Goal: Transaction & Acquisition: Purchase product/service

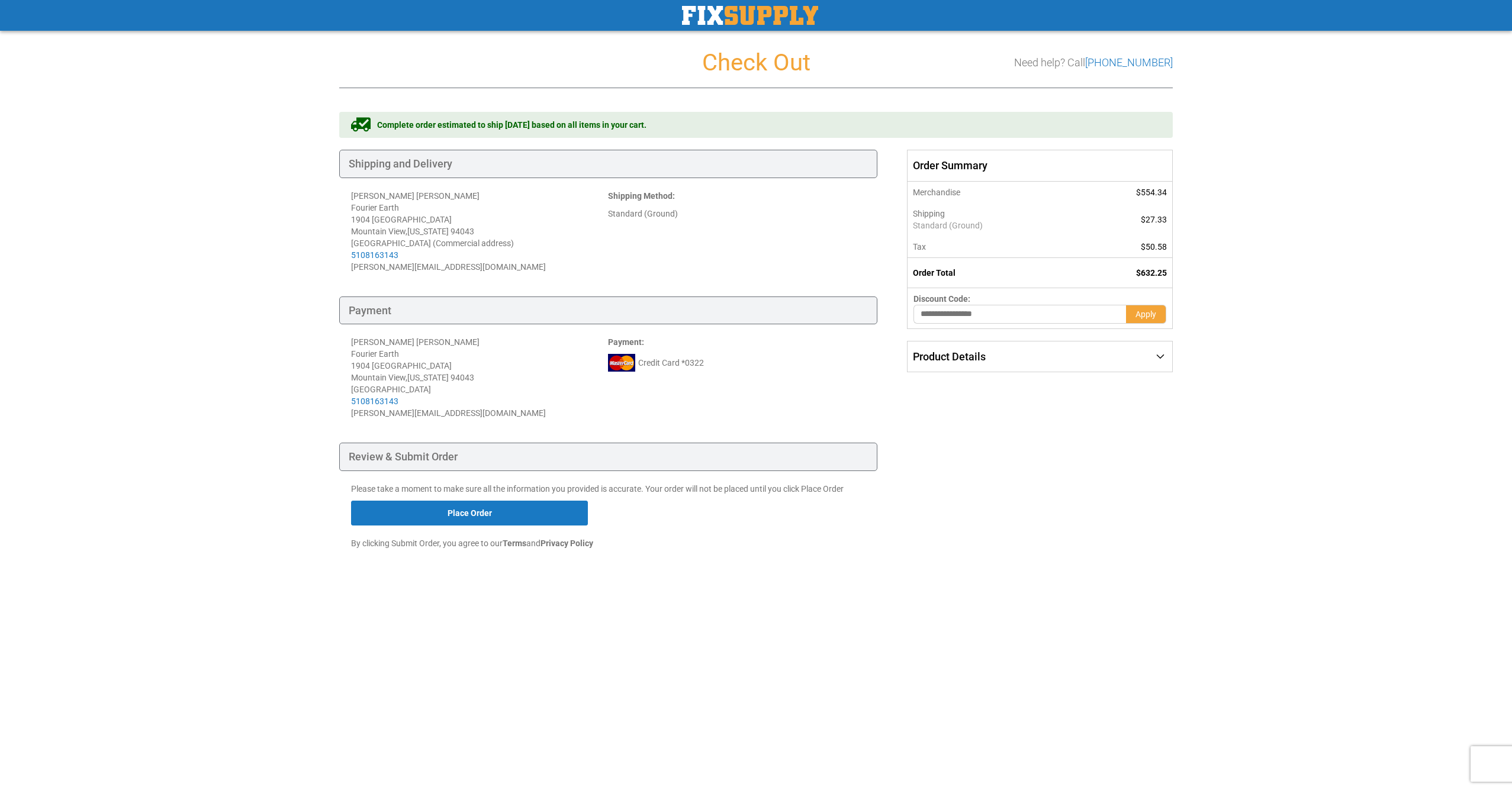
click at [986, 471] on div "Shipping Payment Review & Submit Order Complete order estimated to ship [DATE] …" at bounding box center [756, 351] width 834 height 479
click at [535, 524] on button "Place Order" at bounding box center [470, 513] width 237 height 25
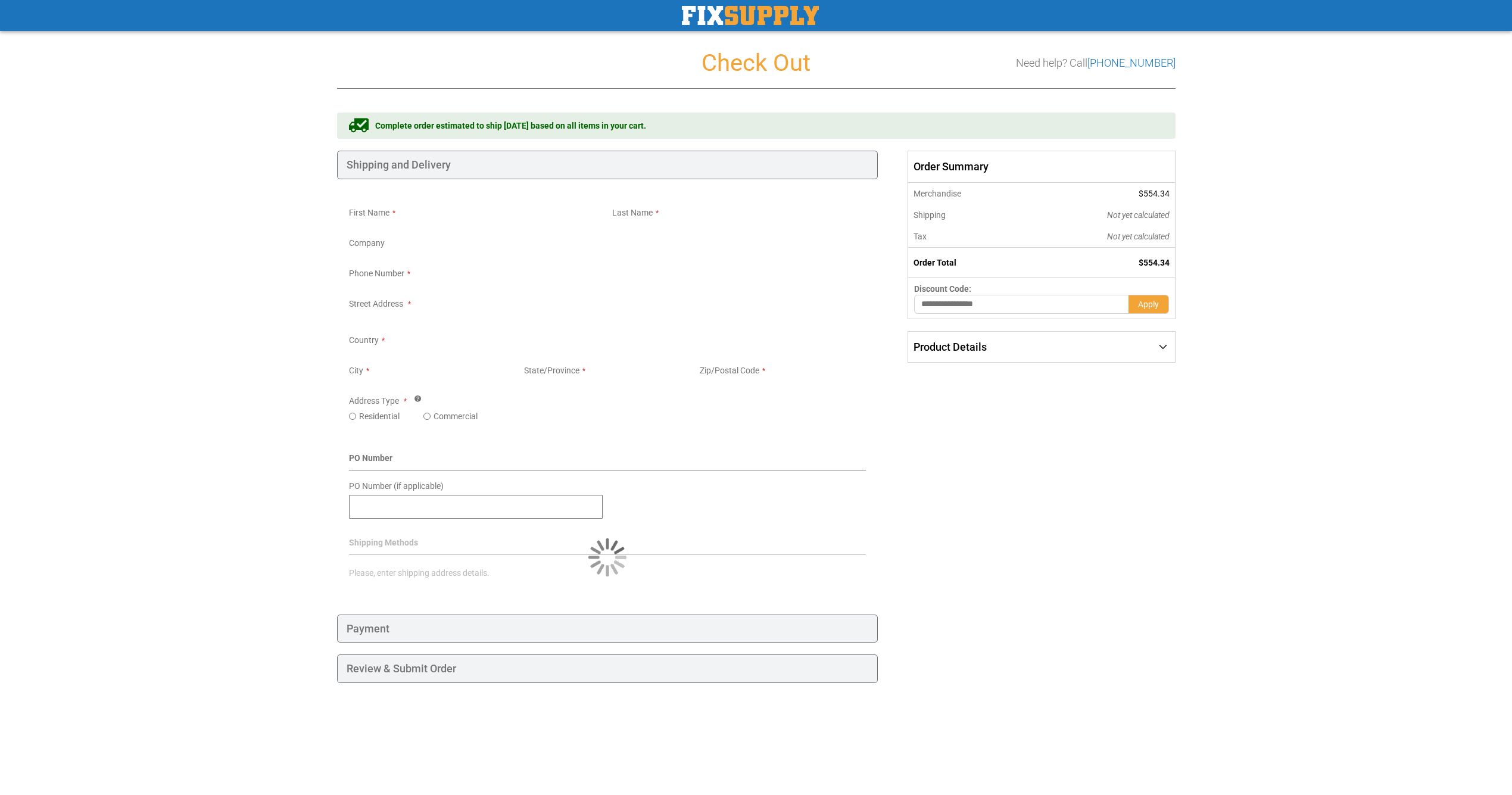
select select "**"
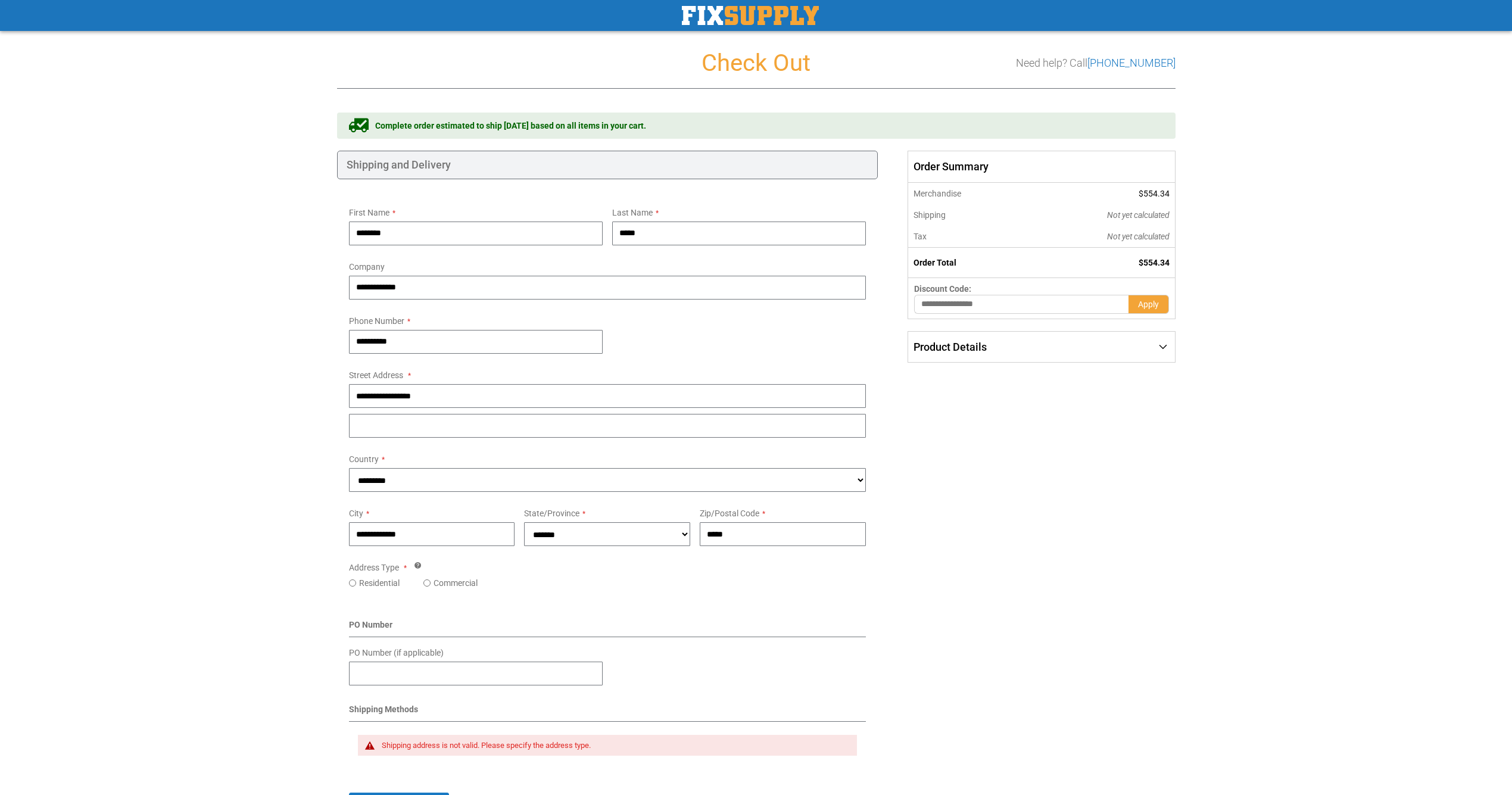
scroll to position [173, 0]
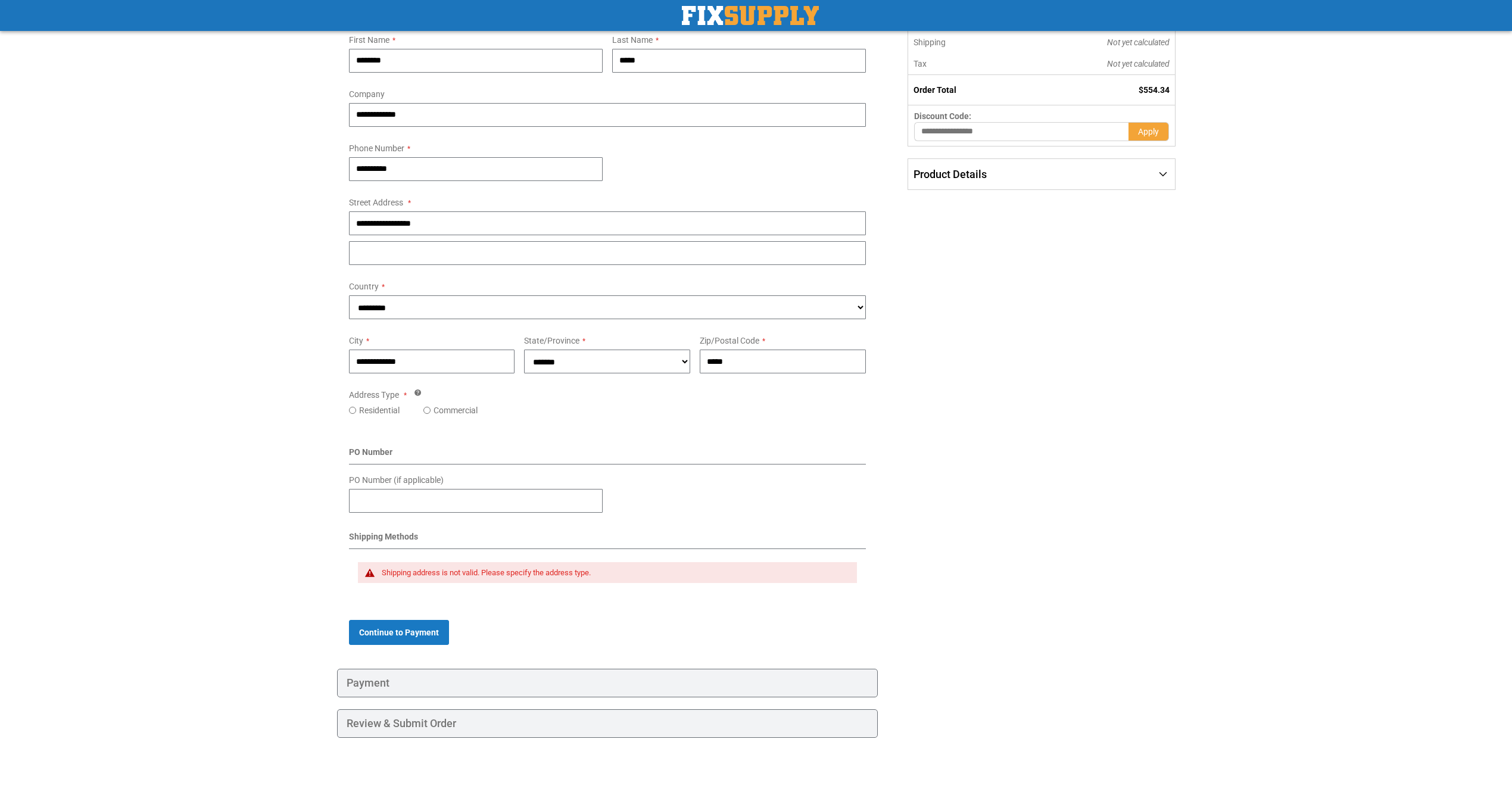
click at [545, 590] on td "Shipping address is not valid. Please specify the address type." at bounding box center [608, 576] width 517 height 42
click at [546, 578] on div "Shipping address is not valid. Please specify the address type." at bounding box center [608, 573] width 500 height 21
click at [466, 236] on div "**********" at bounding box center [608, 239] width 517 height 53
type input "**********"
click at [598, 564] on div "Shipping address is not valid. Please specify the address type." at bounding box center [608, 573] width 500 height 21
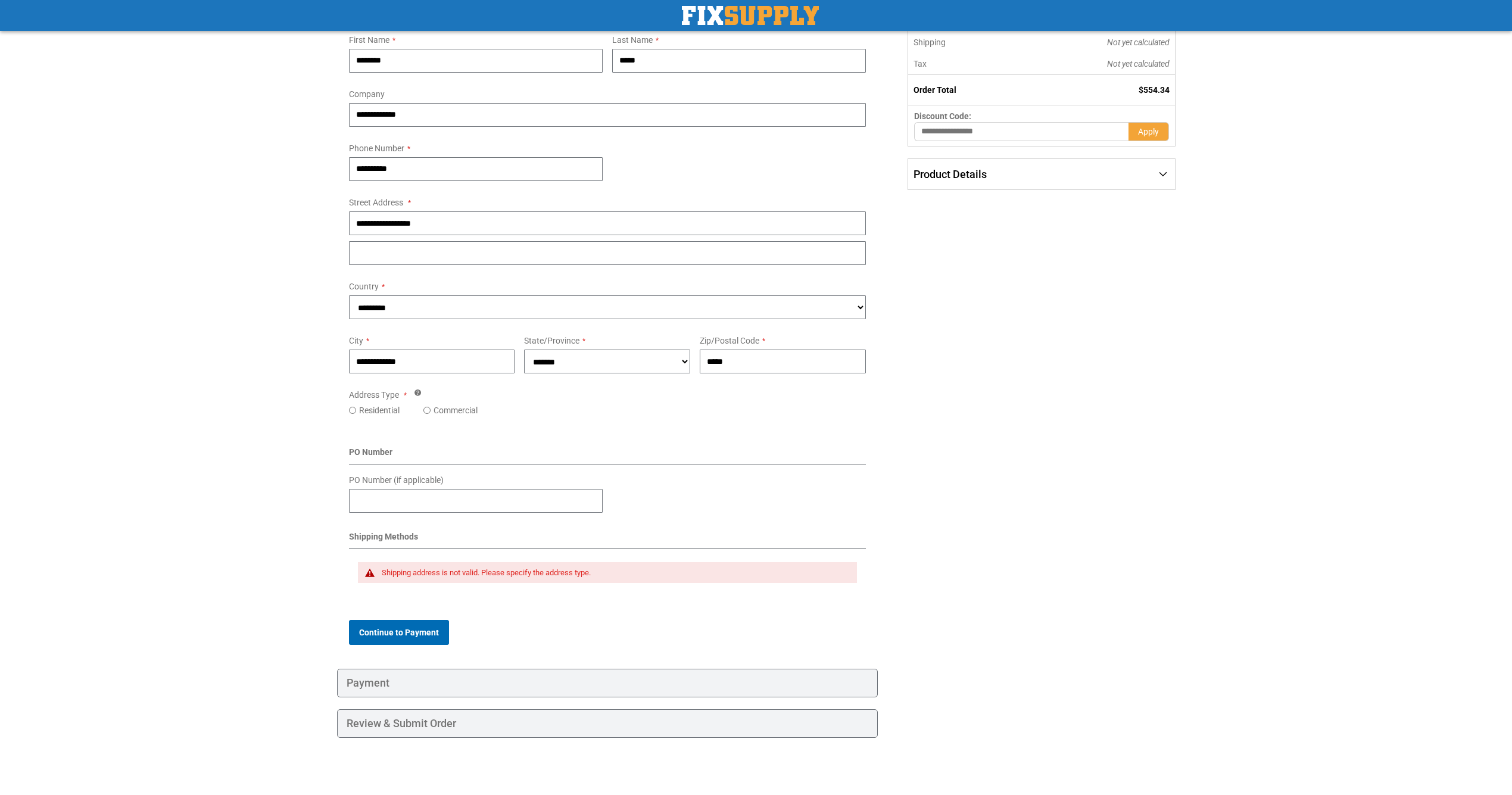
click at [408, 632] on span "Continue to Payment" at bounding box center [399, 633] width 80 height 10
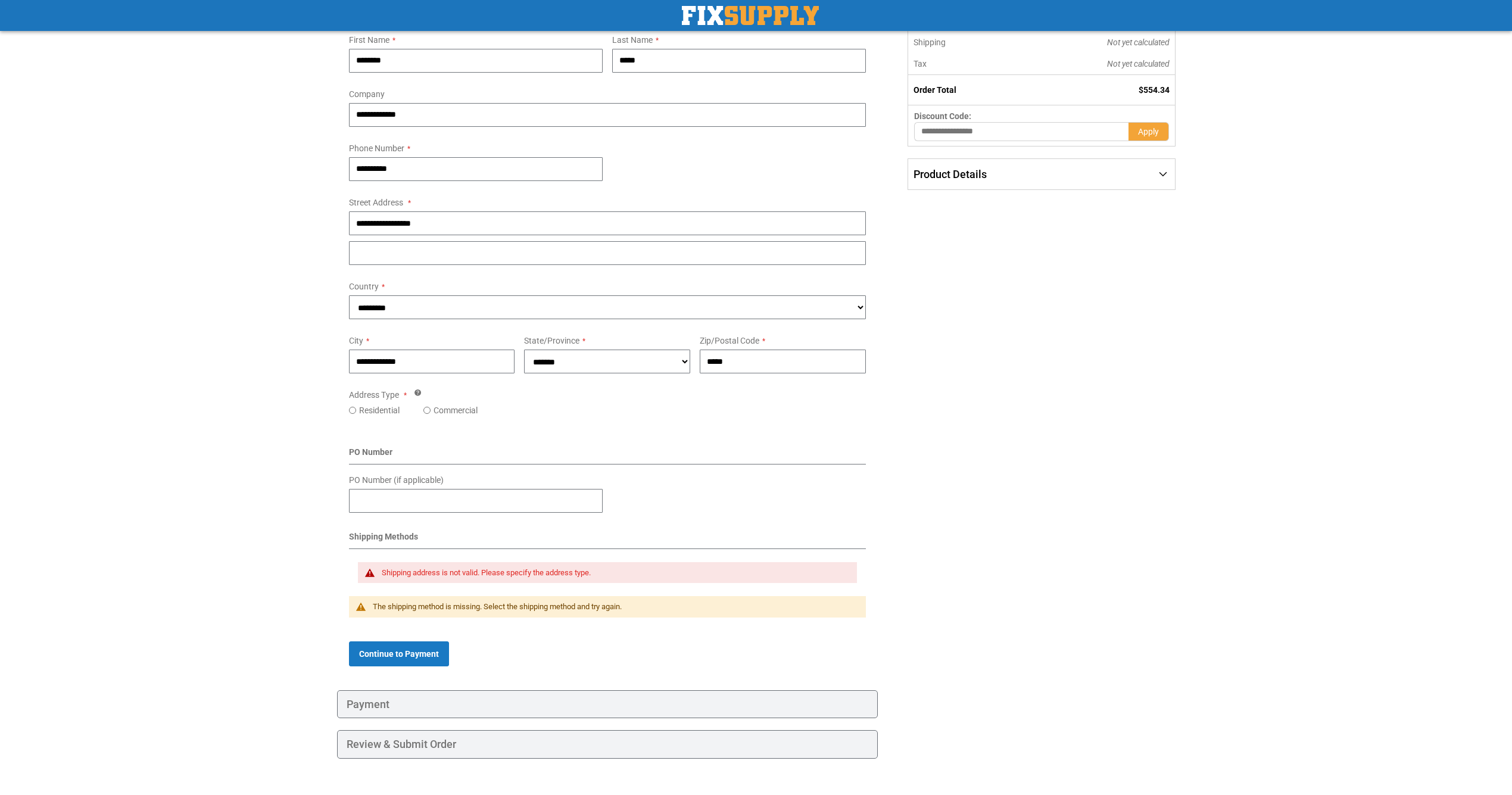
scroll to position [63, 0]
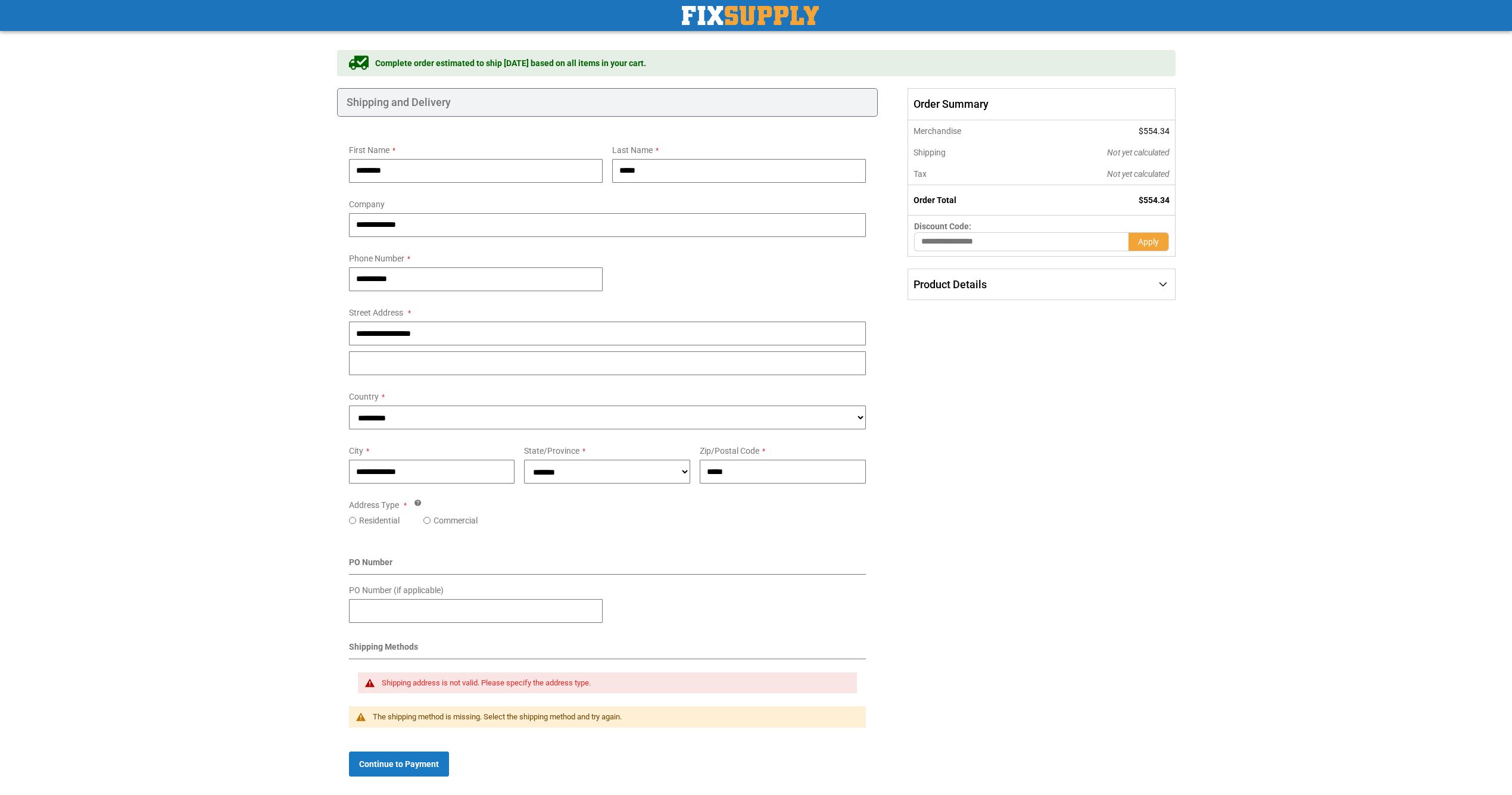
click at [368, 519] on label "Residential" at bounding box center [379, 520] width 40 height 11
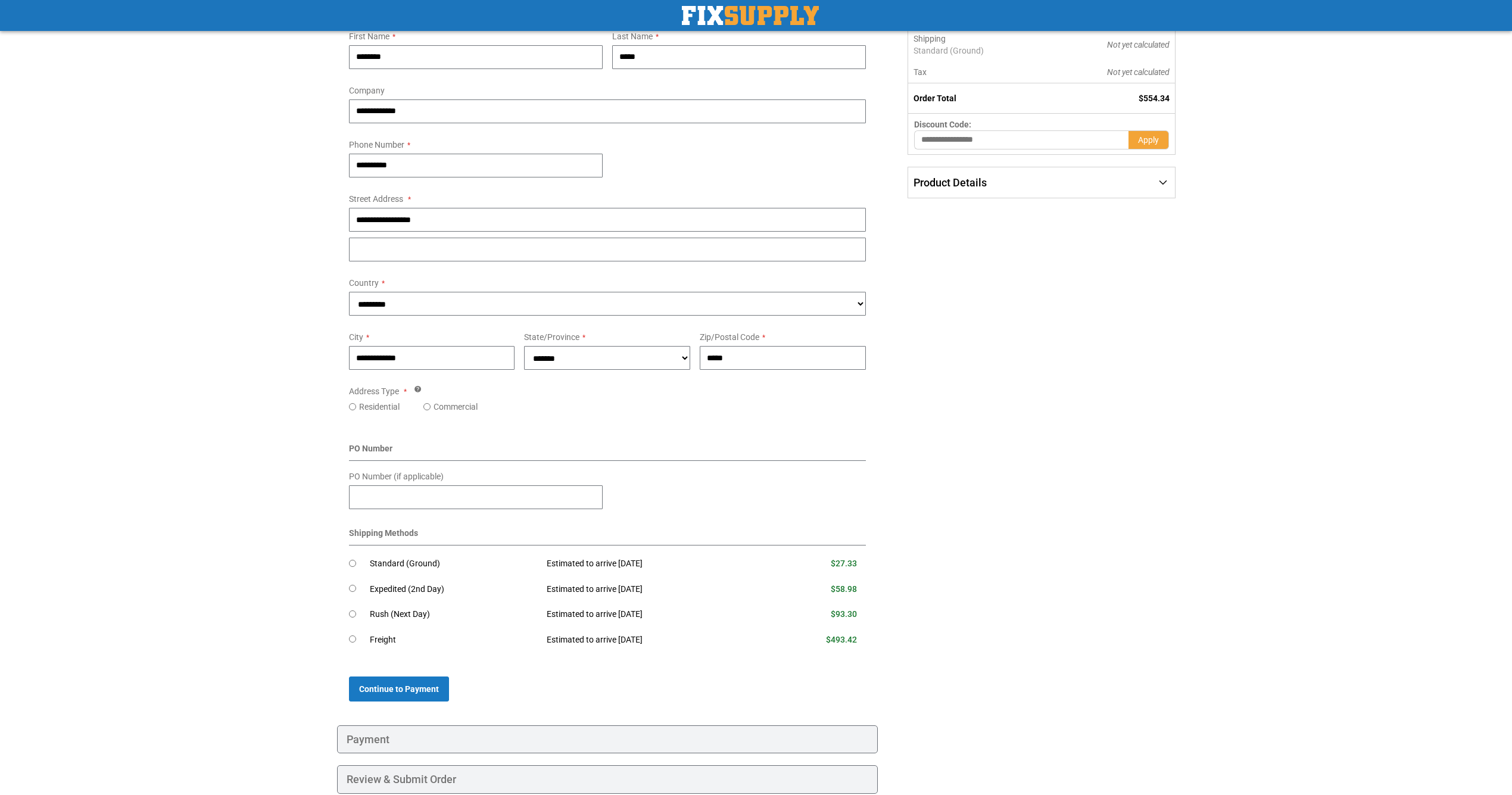
scroll to position [229, 0]
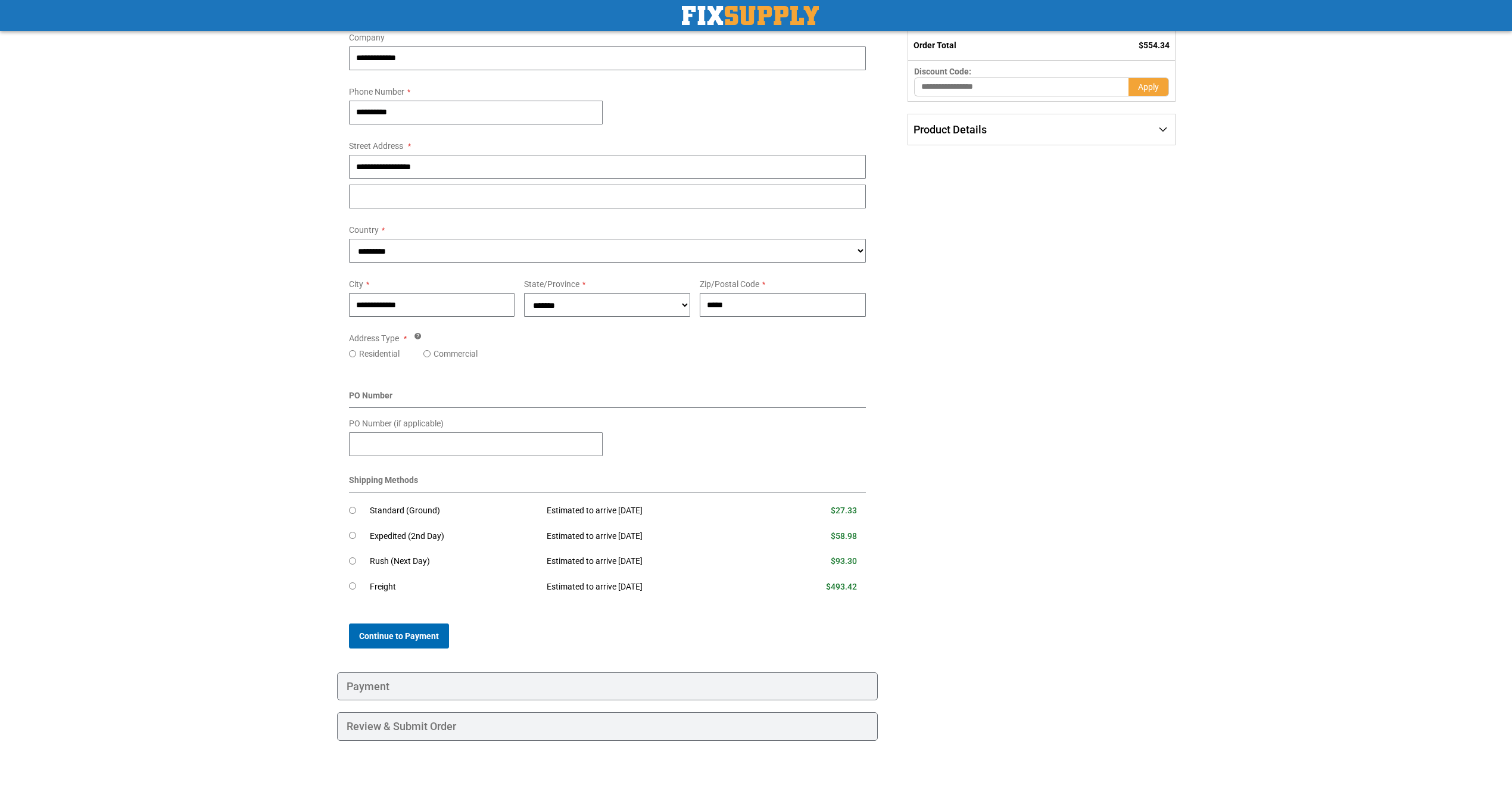
click at [435, 636] on span "Continue to Payment" at bounding box center [399, 637] width 80 height 10
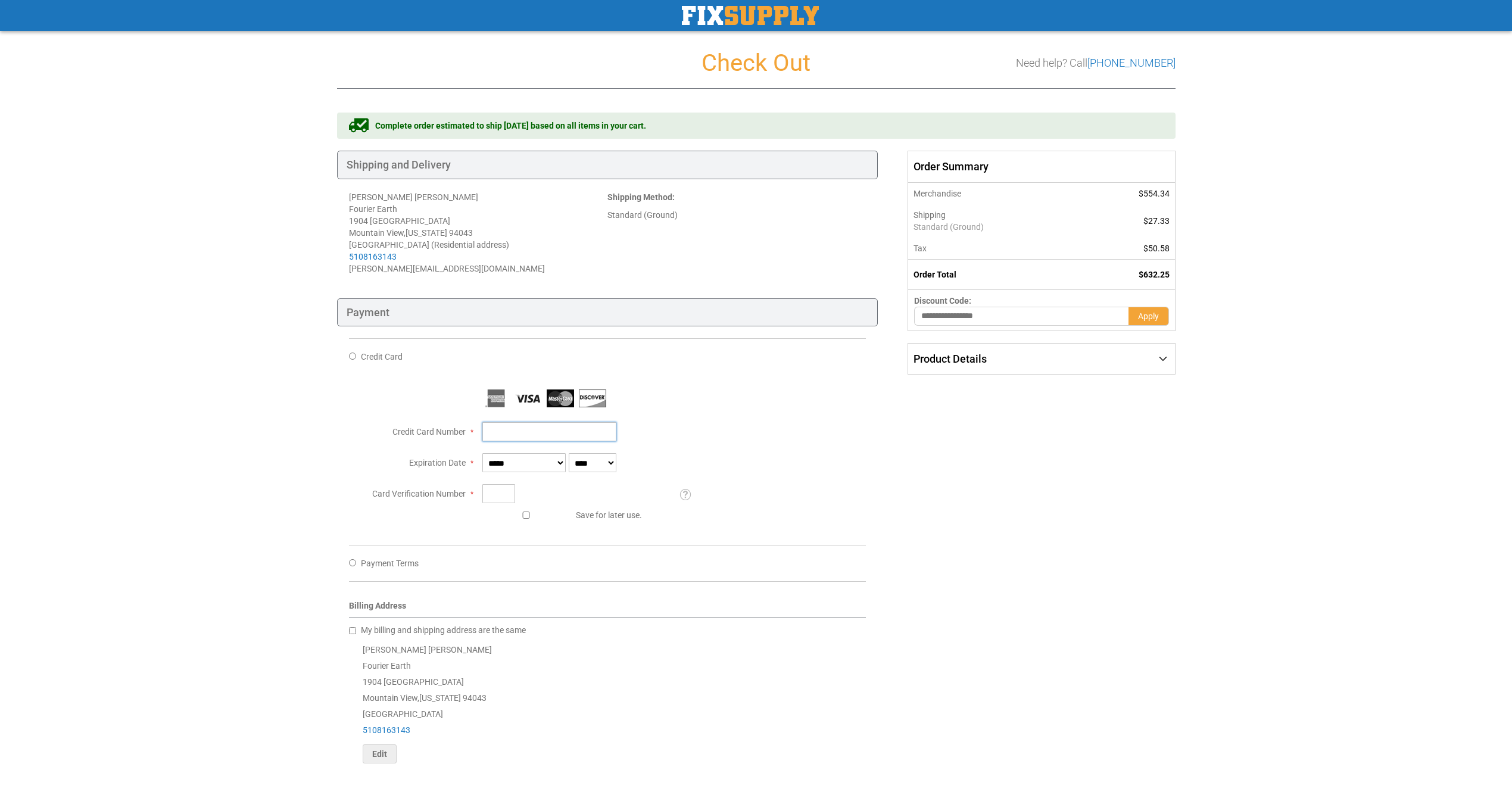
click at [541, 430] on input "Credit Card Number" at bounding box center [549, 432] width 134 height 19
click at [1491, 128] on div "Toggle Nav Checkout Check Out Need help? Call [PHONE_NUMBER] Shipping Payment R…" at bounding box center [756, 468] width 1512 height 936
click at [549, 436] on input "Credit Card Number" at bounding box center [549, 432] width 134 height 19
click at [559, 428] on input "Credit Card Number" at bounding box center [549, 432] width 134 height 19
type input "**********"
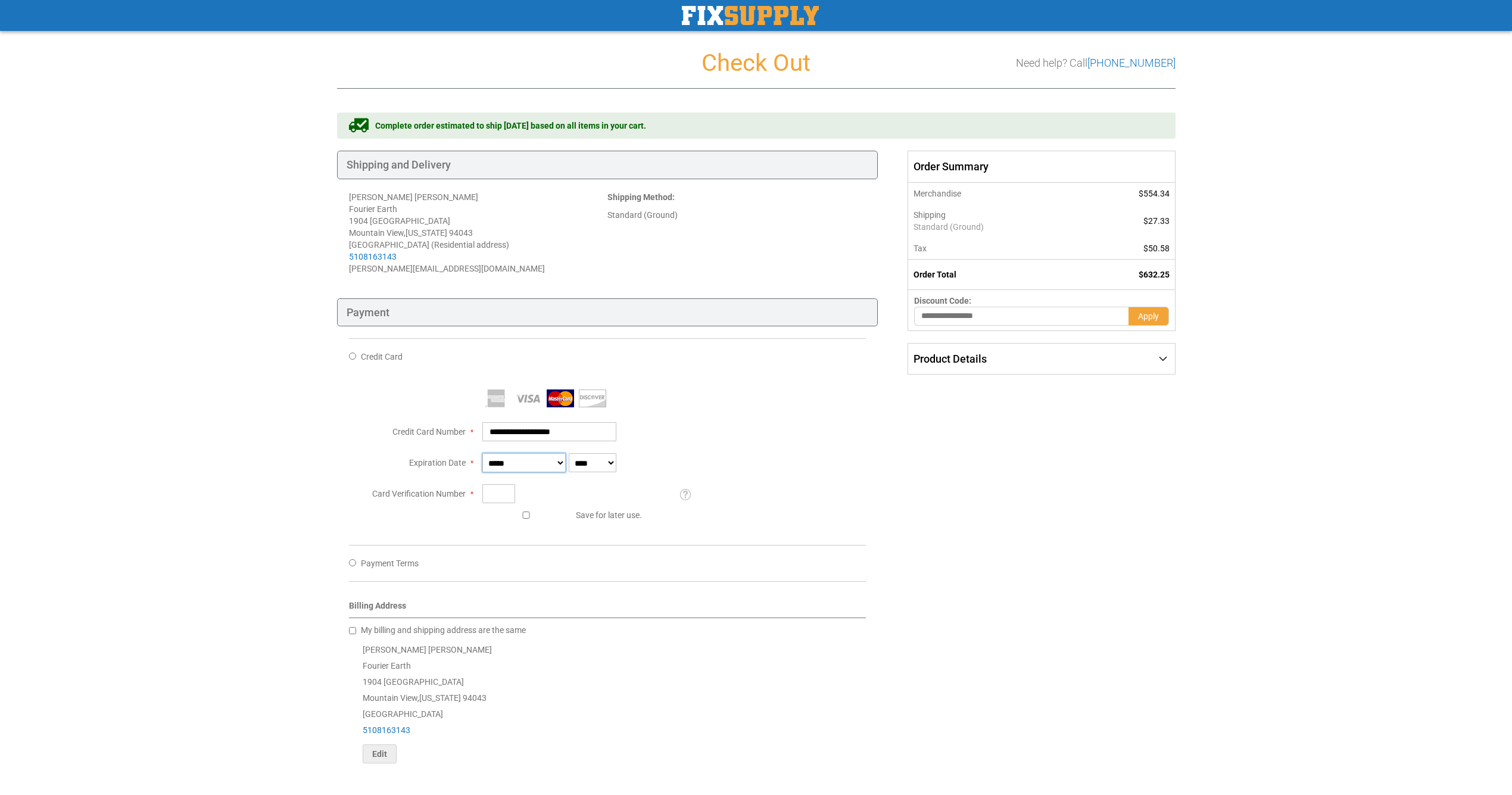
select select "*"
select select "****"
drag, startPoint x: 608, startPoint y: 457, endPoint x: 511, endPoint y: 491, distance: 102.8
click at [513, 490] on fieldset at bounding box center [608, 461] width 517 height 143
click at [510, 492] on input "Card Verification Number" at bounding box center [499, 494] width 32 height 19
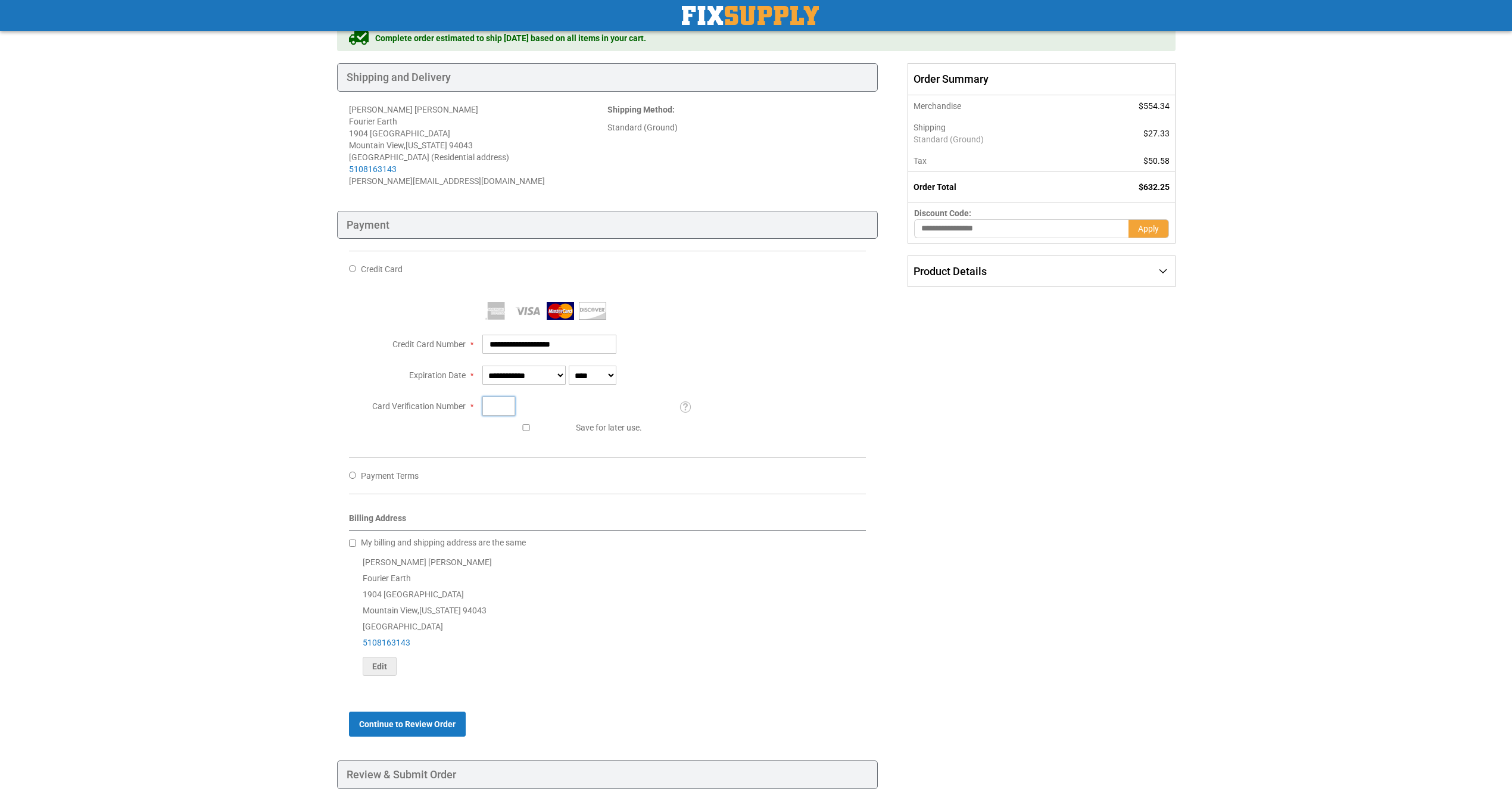
scroll to position [148, 0]
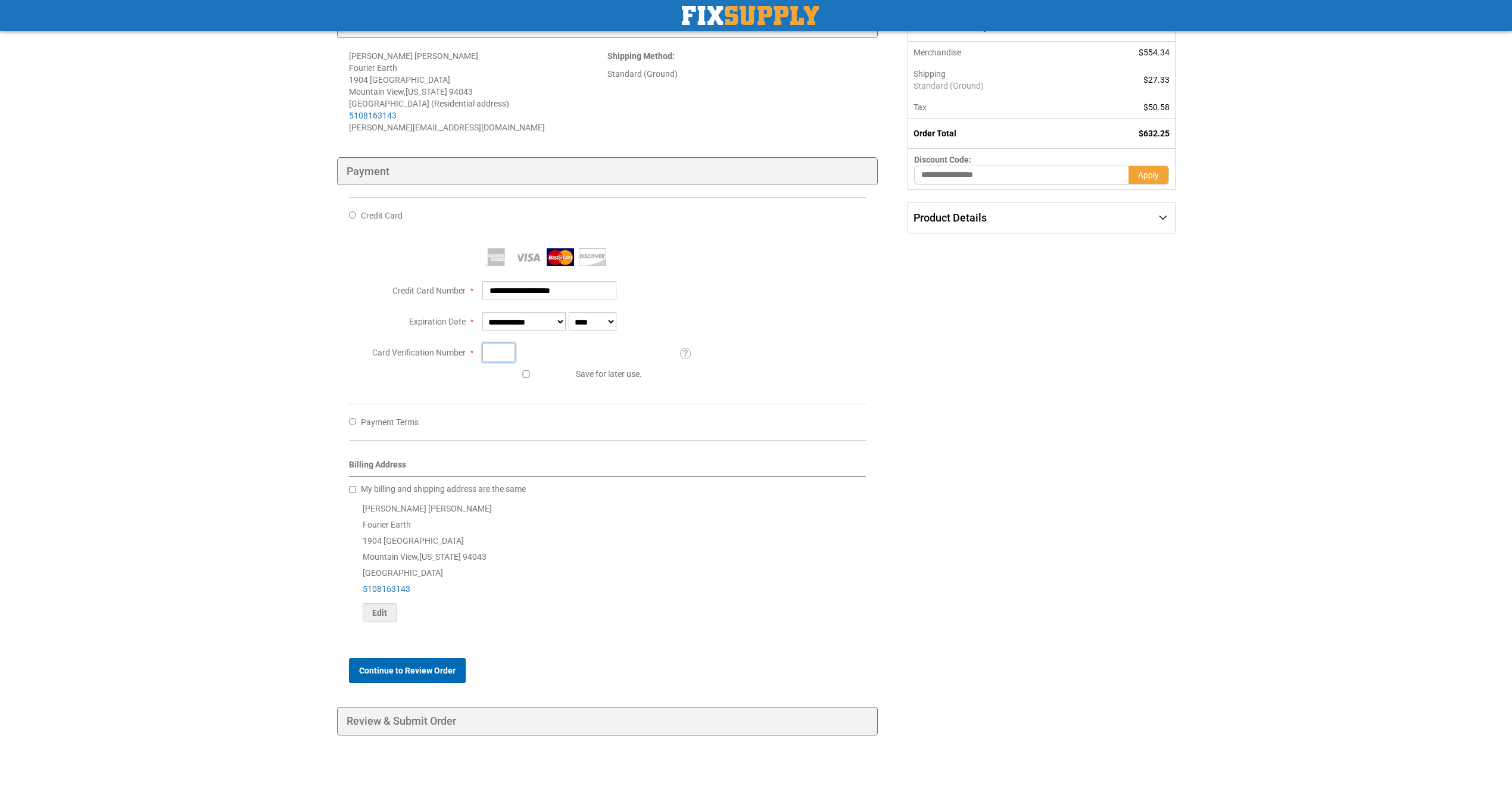
type input "***"
click at [409, 673] on span "Continue to Review Order" at bounding box center [406, 671] width 96 height 10
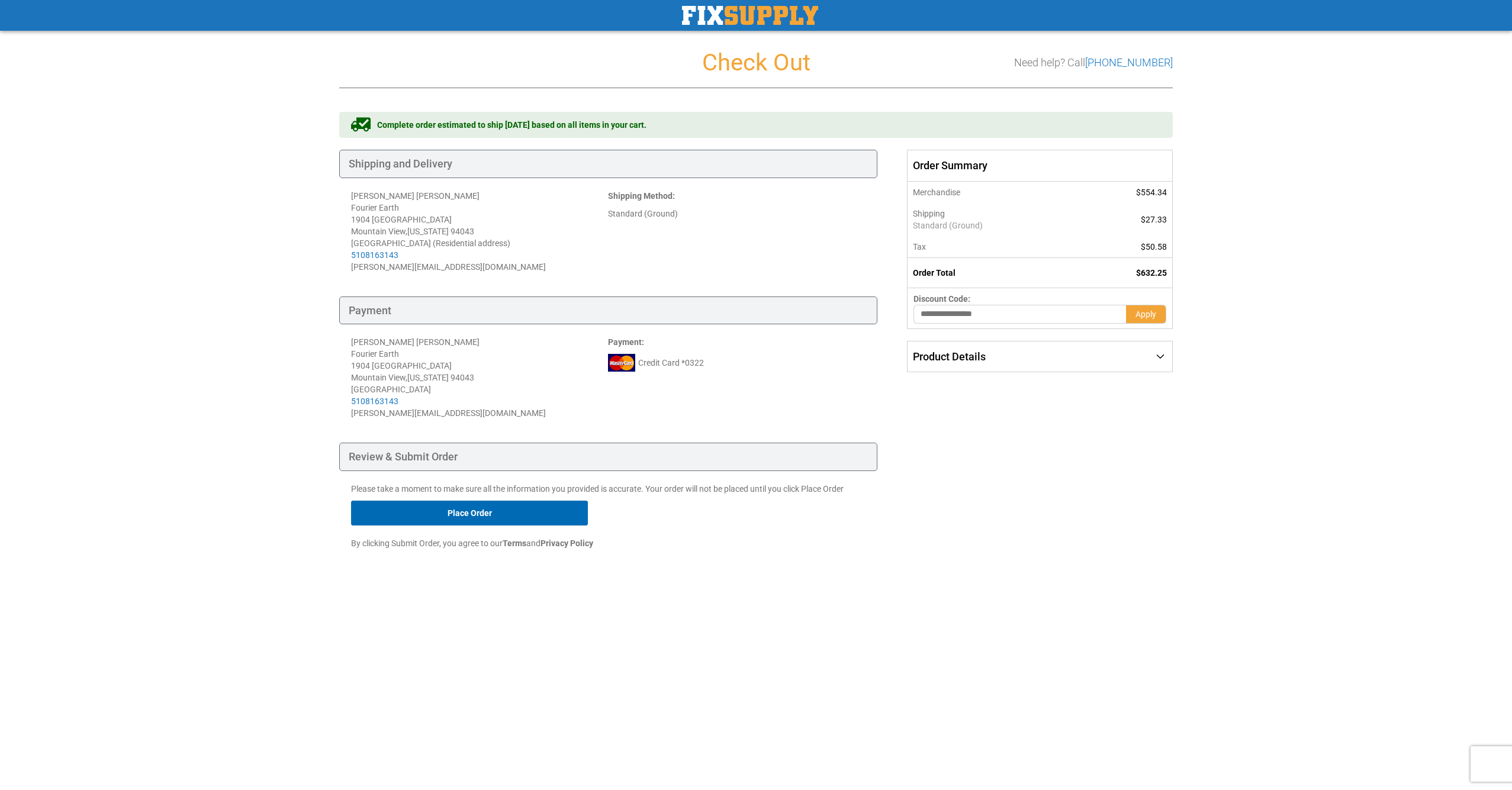
click at [461, 513] on button "Place Order" at bounding box center [470, 513] width 237 height 25
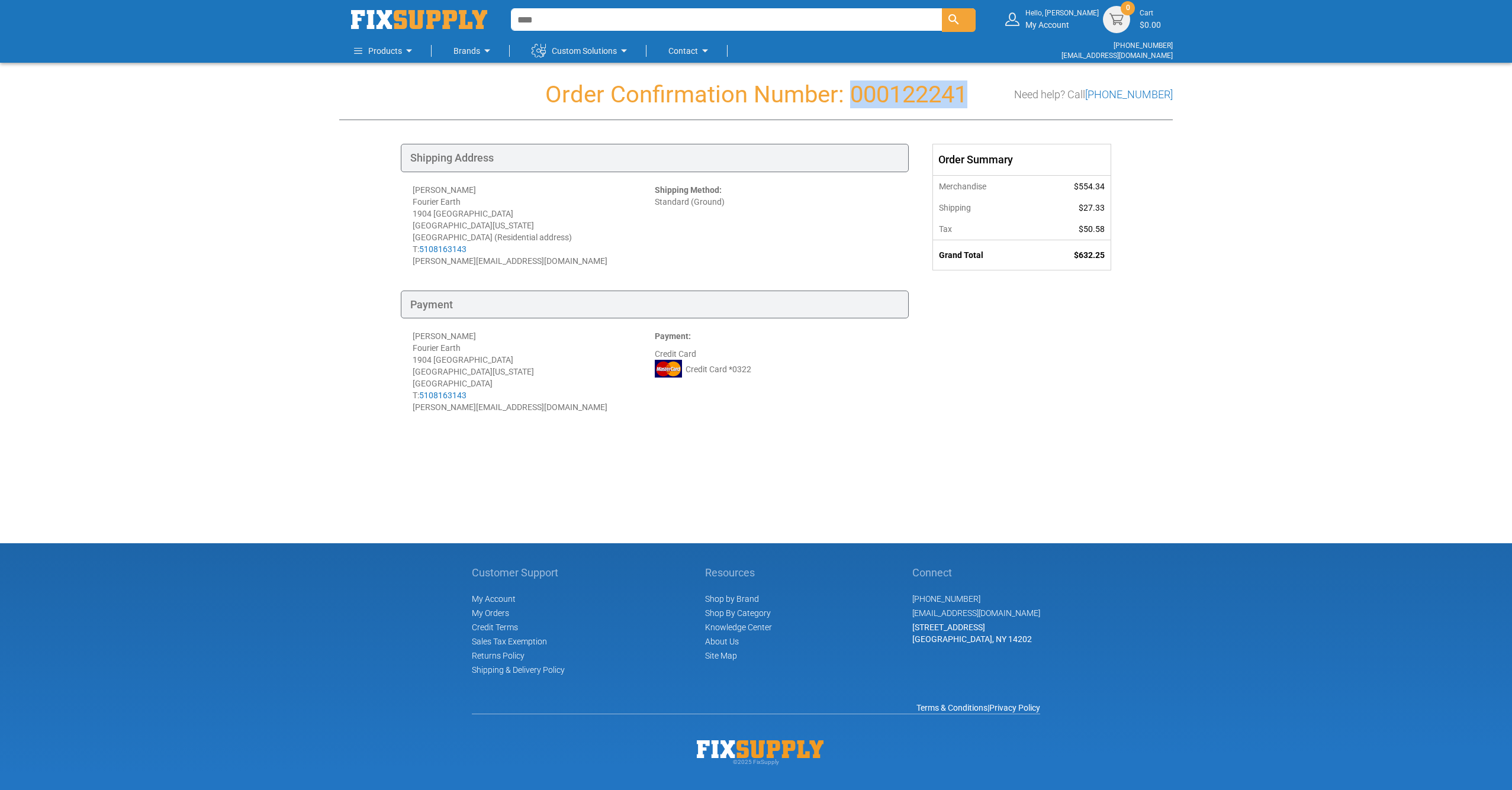
drag, startPoint x: 847, startPoint y: 94, endPoint x: 977, endPoint y: 96, distance: 130.0
click at [977, 96] on h1 "Order Confirmation Number: 000122241" at bounding box center [756, 94] width 834 height 26
click at [756, 442] on div "Order Confirmation Number: 000122241 Need help? Call 888-339-0681 Shipping Addr…" at bounding box center [756, 266] width 834 height 391
